Goal: Task Accomplishment & Management: Use online tool/utility

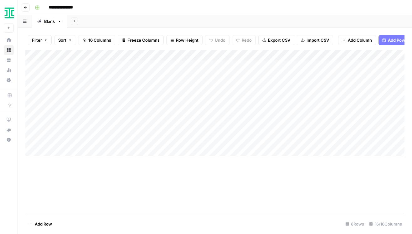
click at [260, 65] on div "Add Column" at bounding box center [214, 103] width 379 height 106
click at [288, 66] on div "Add Column" at bounding box center [214, 103] width 379 height 106
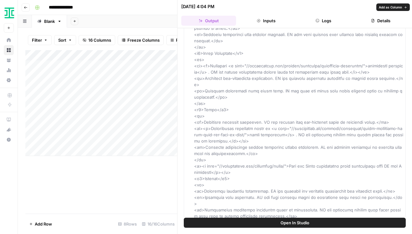
scroll to position [824, 0]
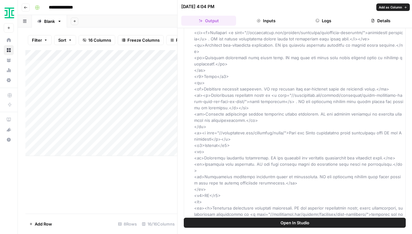
click at [158, 106] on div "Add Column" at bounding box center [101, 103] width 152 height 106
click at [404, 9] on button "Close" at bounding box center [404, 7] width 8 height 8
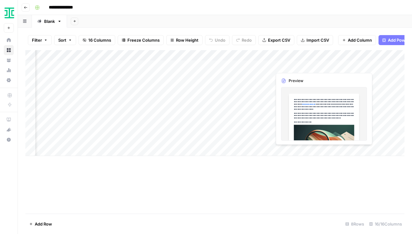
scroll to position [0, 589]
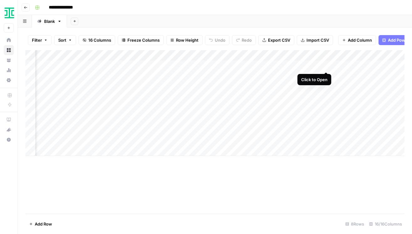
click at [325, 65] on div "Add Column" at bounding box center [214, 103] width 379 height 106
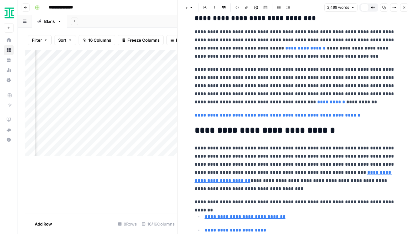
scroll to position [1146, 0]
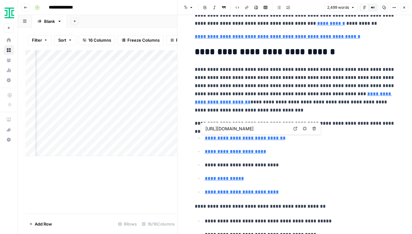
type input "[URL][DOMAIN_NAME]"
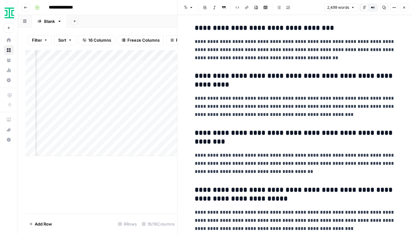
scroll to position [3131, 0]
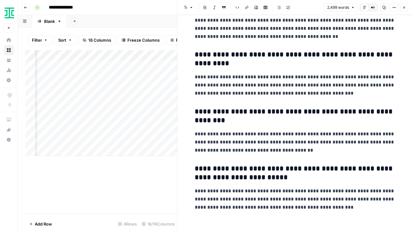
click at [403, 6] on icon "button" at bounding box center [404, 8] width 4 height 4
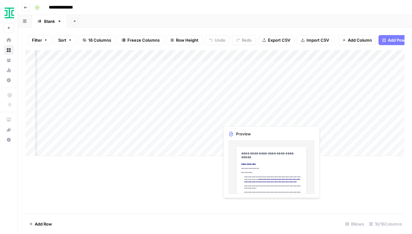
scroll to position [0, 566]
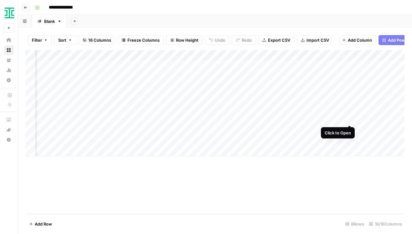
click at [349, 118] on div "Add Column" at bounding box center [214, 103] width 379 height 106
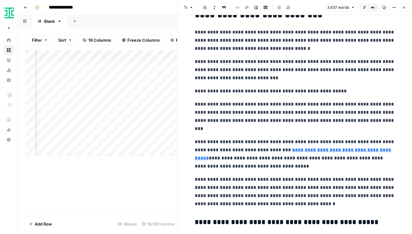
scroll to position [814, 0]
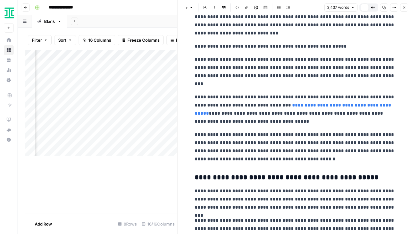
click at [404, 8] on icon "button" at bounding box center [404, 8] width 4 height 4
